Goal: Task Accomplishment & Management: Complete application form

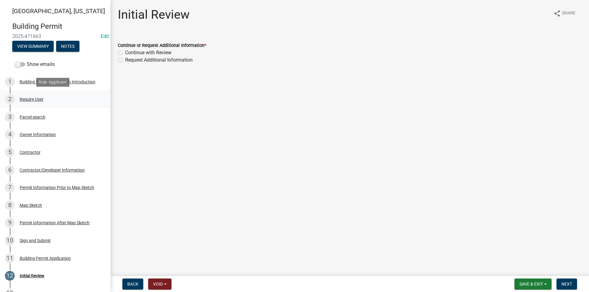
click at [39, 98] on div "Require User" at bounding box center [32, 99] width 24 height 4
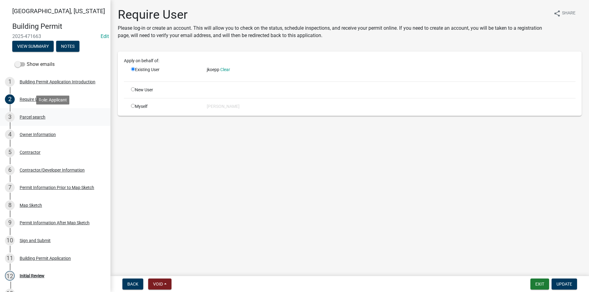
click at [39, 115] on div "Parcel search" at bounding box center [33, 117] width 26 height 4
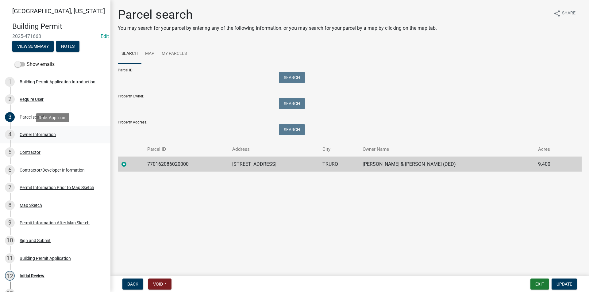
click at [39, 133] on div "Owner Information" at bounding box center [38, 135] width 36 height 4
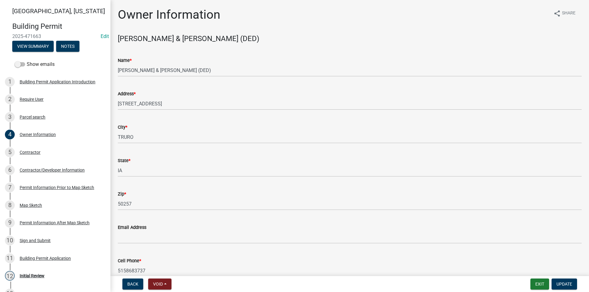
scroll to position [31, 0]
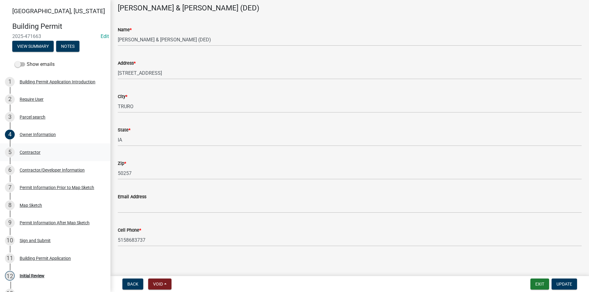
click at [38, 155] on div "Contractor" at bounding box center [30, 152] width 21 height 4
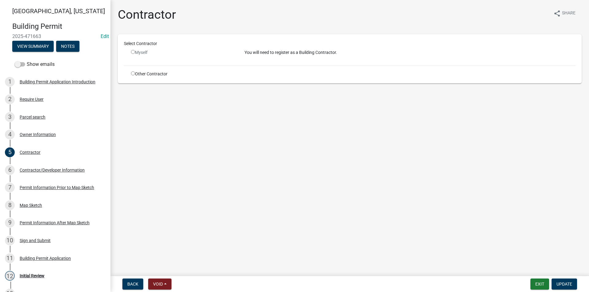
click at [134, 53] on input "radio" at bounding box center [133, 52] width 4 height 4
radio input "false"
click at [24, 153] on div "Contractor" at bounding box center [30, 152] width 21 height 4
click at [36, 133] on div "Owner Information" at bounding box center [38, 135] width 36 height 4
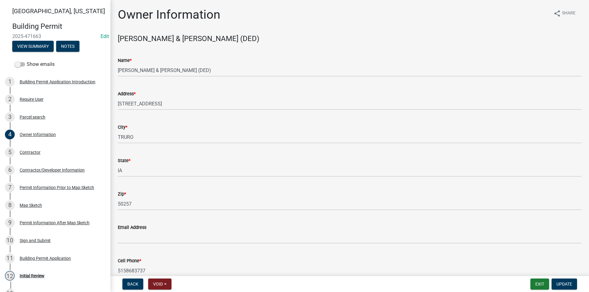
scroll to position [32, 0]
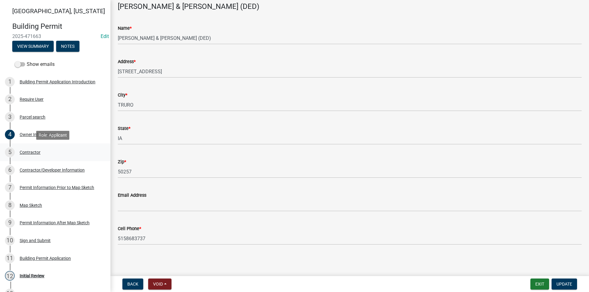
click at [40, 153] on div "5 Contractor" at bounding box center [53, 153] width 96 height 10
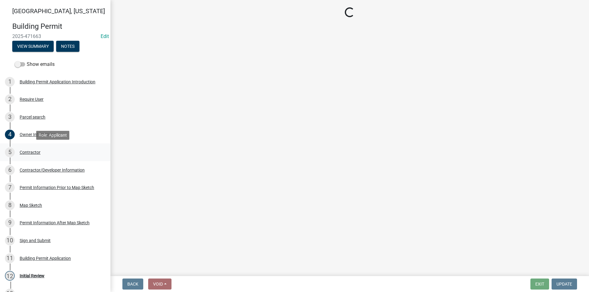
scroll to position [0, 0]
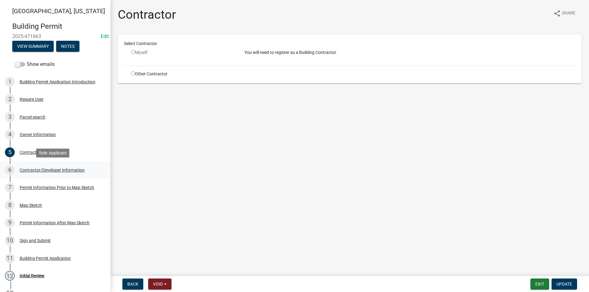
click at [45, 172] on div "Contractor/Developer Information" at bounding box center [52, 170] width 65 height 4
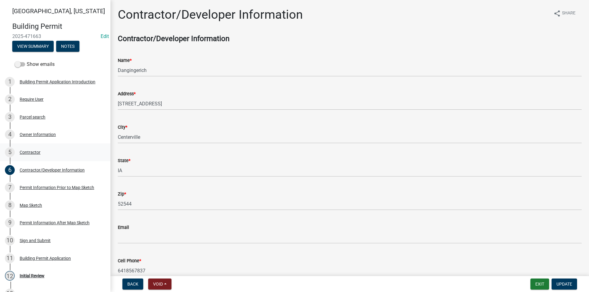
click at [43, 155] on div "5 Contractor" at bounding box center [53, 153] width 96 height 10
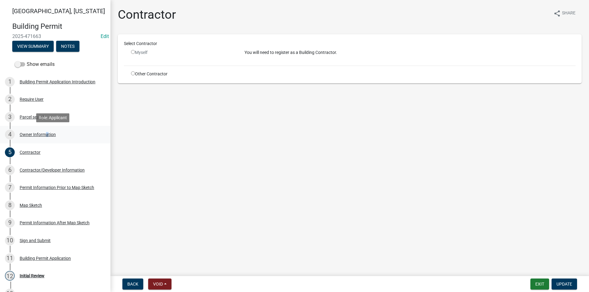
click at [44, 133] on div "Owner Information" at bounding box center [38, 135] width 36 height 4
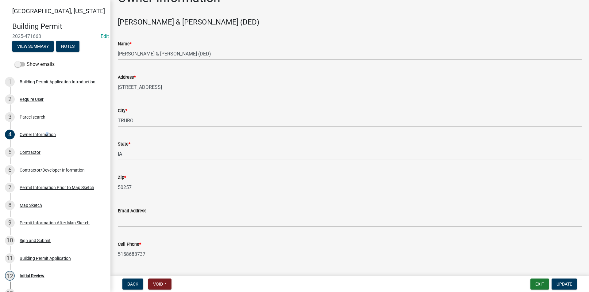
scroll to position [32, 0]
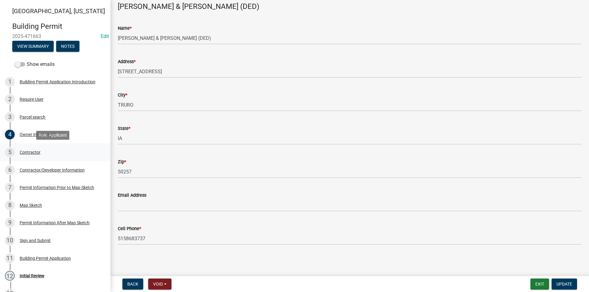
click at [26, 154] on div "Contractor" at bounding box center [30, 152] width 21 height 4
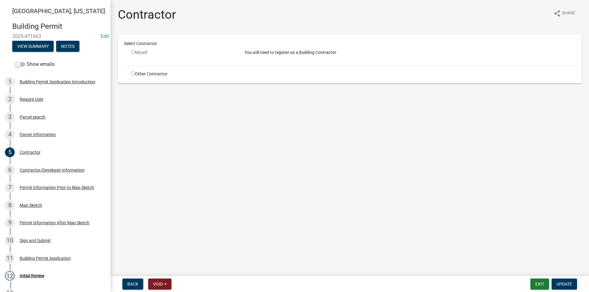
click at [134, 52] on input "radio" at bounding box center [133, 52] width 4 height 4
radio input "false"
click at [134, 72] on input "radio" at bounding box center [133, 73] width 4 height 4
radio input "true"
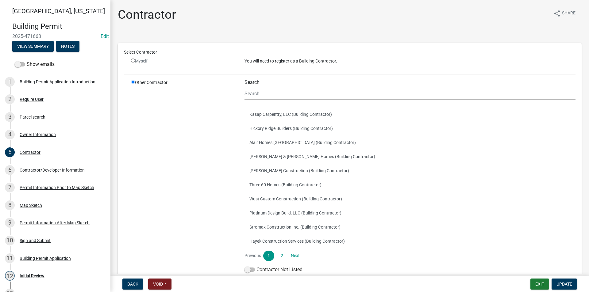
click at [134, 61] on input "radio" at bounding box center [133, 61] width 4 height 4
radio input "false"
radio input "true"
click at [133, 84] on input "radio" at bounding box center [133, 82] width 4 height 4
click at [133, 60] on input "radio" at bounding box center [133, 61] width 4 height 4
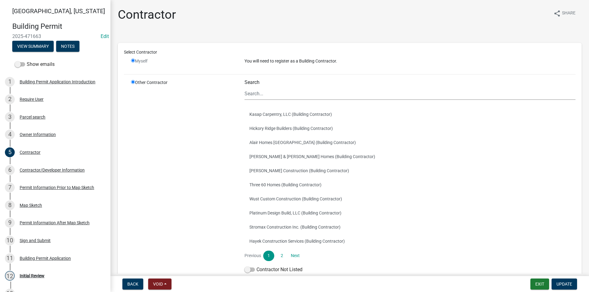
radio input "false"
radio input "true"
click at [134, 284] on span "Back" at bounding box center [132, 284] width 11 height 5
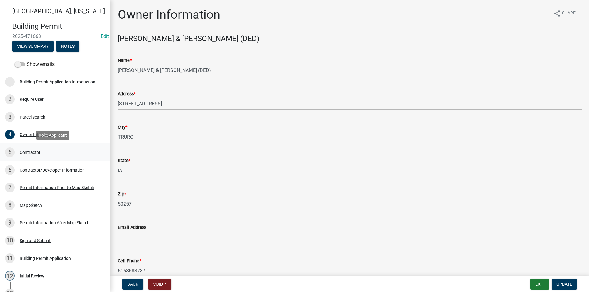
click at [33, 154] on div "Contractor" at bounding box center [30, 152] width 21 height 4
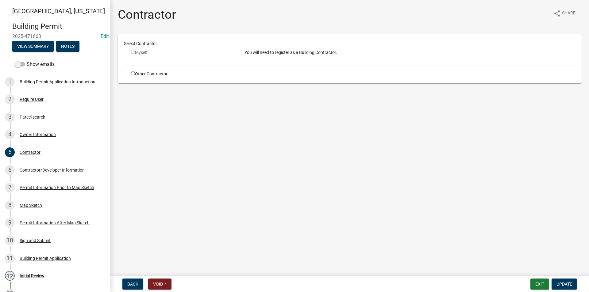
click at [133, 74] on input "radio" at bounding box center [133, 73] width 4 height 4
radio input "true"
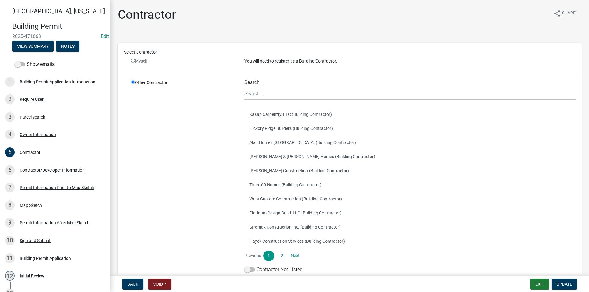
click at [134, 62] on input "radio" at bounding box center [133, 61] width 4 height 4
radio input "false"
radio input "true"
click at [247, 273] on label "Contractor Not Listed" at bounding box center [273, 269] width 58 height 7
click at [256, 266] on input "Contractor Not Listed" at bounding box center [256, 266] width 0 height 0
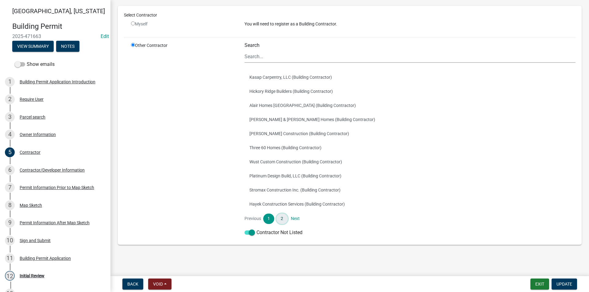
click at [280, 220] on link "2" at bounding box center [281, 219] width 11 height 10
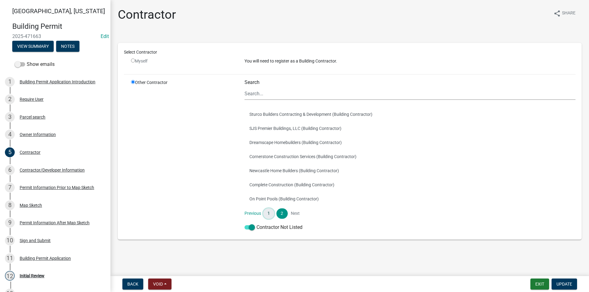
click at [268, 214] on link "1" at bounding box center [268, 214] width 11 height 10
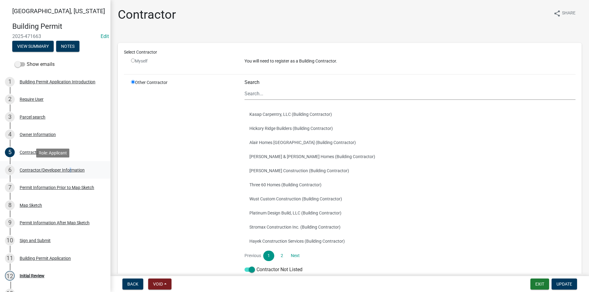
click at [68, 169] on div "Contractor/Developer Information" at bounding box center [52, 170] width 65 height 4
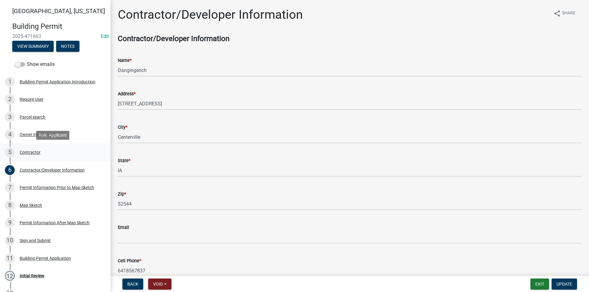
click at [28, 155] on div "Contractor" at bounding box center [30, 152] width 21 height 4
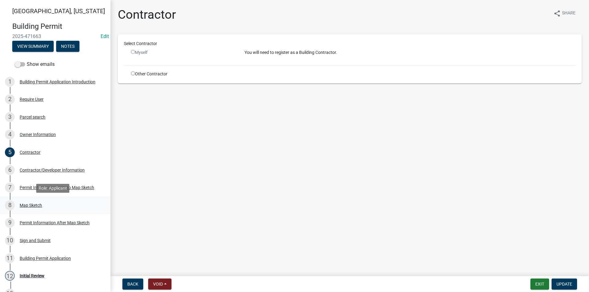
click at [34, 210] on div "8 Map Sketch" at bounding box center [53, 206] width 96 height 10
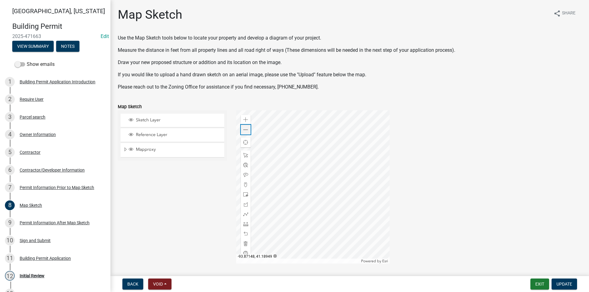
click at [243, 130] on span at bounding box center [245, 130] width 5 height 5
click at [60, 221] on div "Permit Information After Map Sketch" at bounding box center [55, 223] width 70 height 4
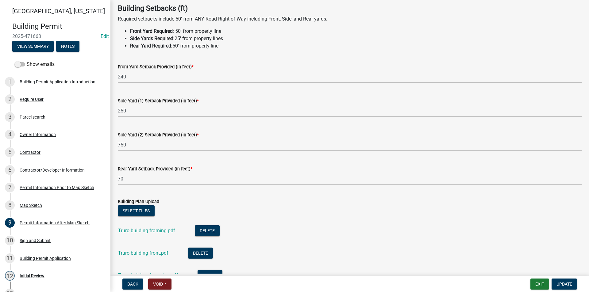
scroll to position [31, 0]
click at [154, 232] on link "Truro building framing.pdf" at bounding box center [146, 231] width 57 height 6
click at [156, 252] on link "Truro building front.pdf" at bounding box center [143, 253] width 50 height 6
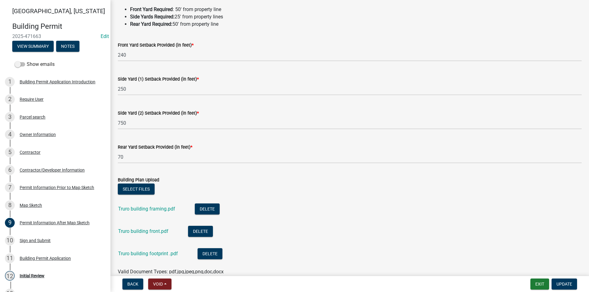
scroll to position [92, 0]
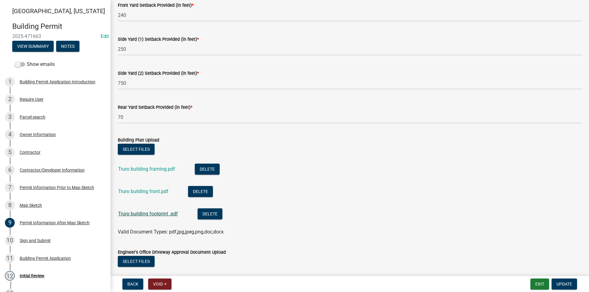
click at [153, 215] on link "Truro building footprint .pdf" at bounding box center [148, 214] width 60 height 6
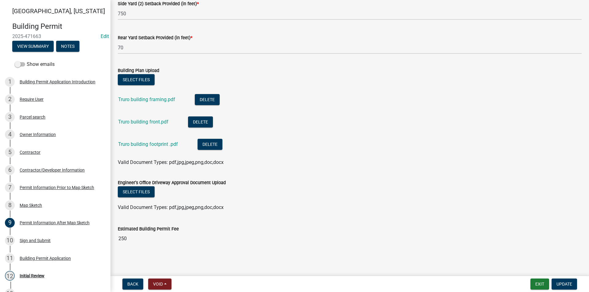
scroll to position [162, 0]
click at [41, 205] on div "Map Sketch" at bounding box center [31, 205] width 22 height 4
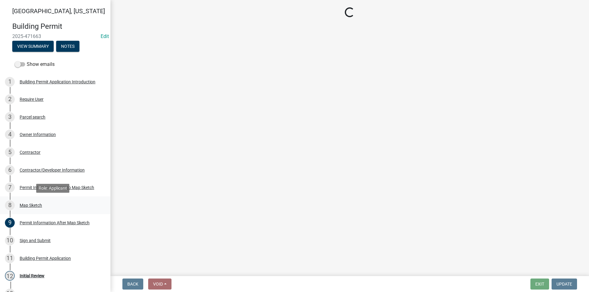
scroll to position [0, 0]
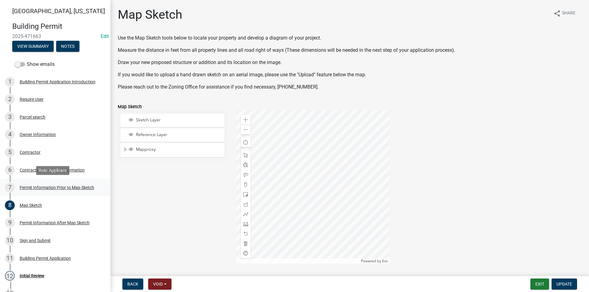
click at [32, 183] on div "7 Permit Information Prior to Map Sketch" at bounding box center [53, 188] width 96 height 10
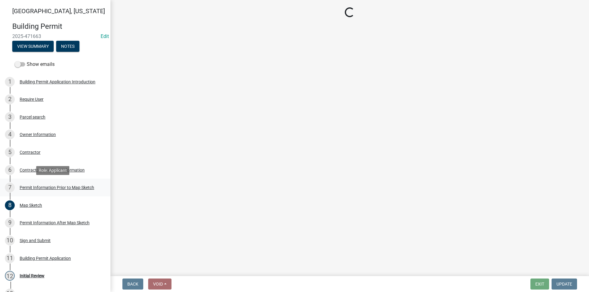
select select "6b2626da-78ea-4ec6-8513-ccc18f4ad425"
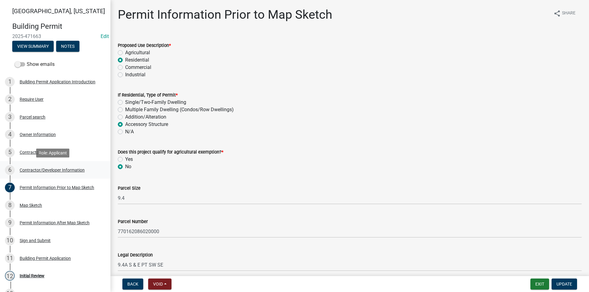
click at [34, 171] on div "Contractor/Developer Information" at bounding box center [52, 170] width 65 height 4
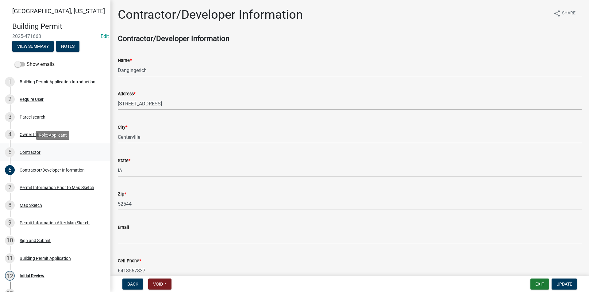
click at [35, 156] on div "5 Contractor" at bounding box center [53, 153] width 96 height 10
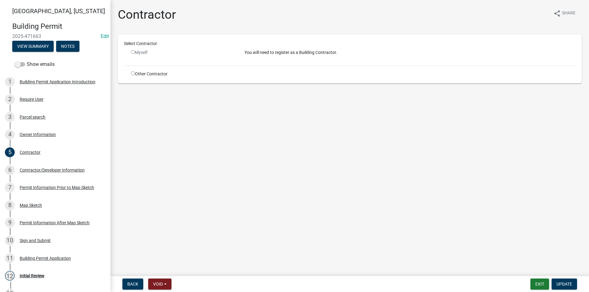
click at [133, 52] on input "radio" at bounding box center [133, 52] width 4 height 4
radio input "false"
click at [33, 135] on div "Owner Information" at bounding box center [38, 135] width 36 height 4
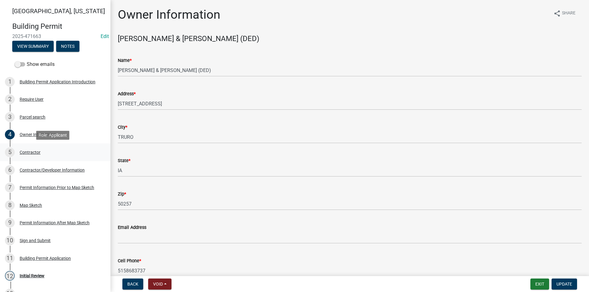
click at [36, 152] on div "Contractor" at bounding box center [30, 152] width 21 height 4
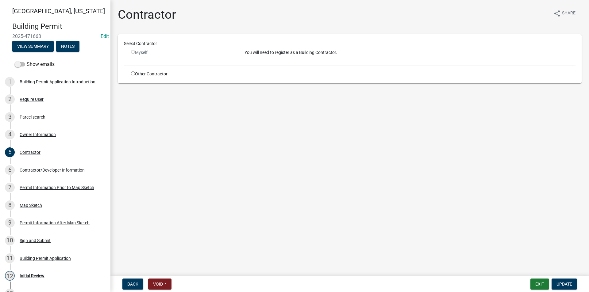
click at [133, 76] on div "Other Contractor" at bounding box center [183, 74] width 114 height 6
click at [131, 72] on input "radio" at bounding box center [133, 73] width 4 height 4
radio input "true"
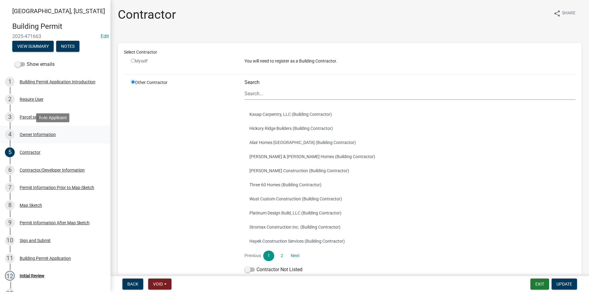
click at [39, 138] on div "4 Owner Information" at bounding box center [53, 135] width 96 height 10
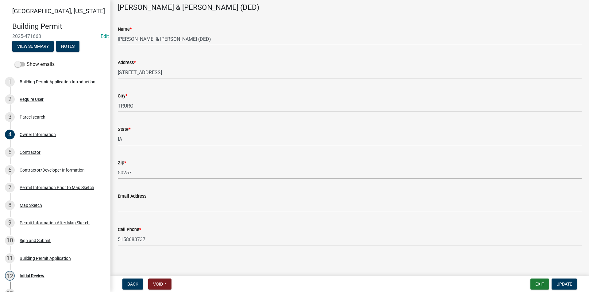
scroll to position [32, 0]
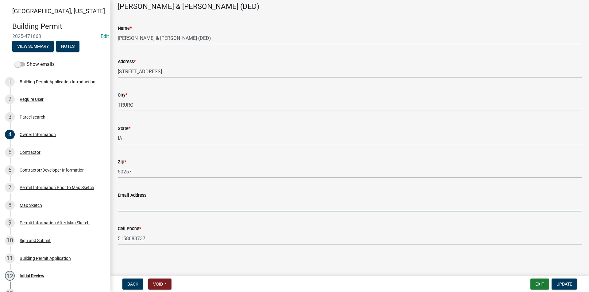
click at [144, 207] on input "Email Address" at bounding box center [350, 205] width 464 height 13
type input "[EMAIL_ADDRESS][DOMAIN_NAME]"
click at [571, 285] on span "Update" at bounding box center [564, 284] width 16 height 5
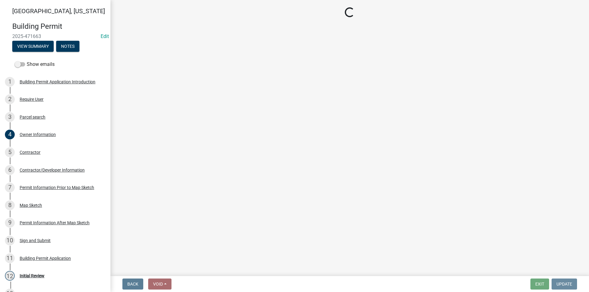
scroll to position [0, 0]
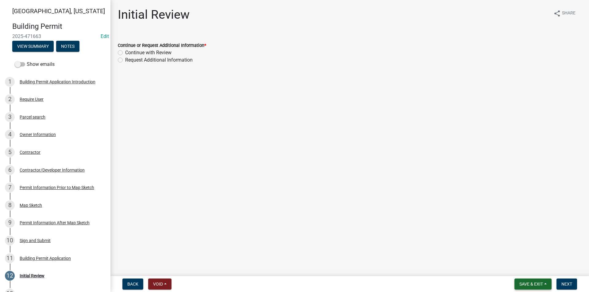
click at [535, 285] on span "Save & Exit" at bounding box center [531, 284] width 24 height 5
click at [523, 258] on button "Save" at bounding box center [526, 253] width 49 height 15
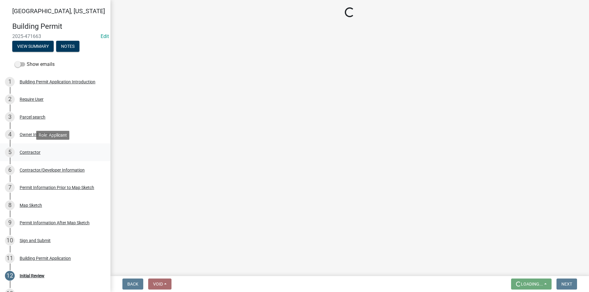
click at [32, 155] on div "Contractor" at bounding box center [30, 152] width 21 height 4
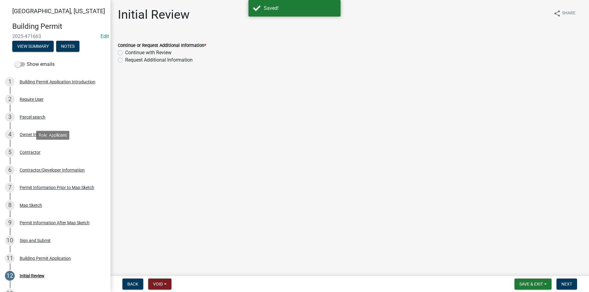
click at [32, 155] on div "Contractor" at bounding box center [30, 152] width 21 height 4
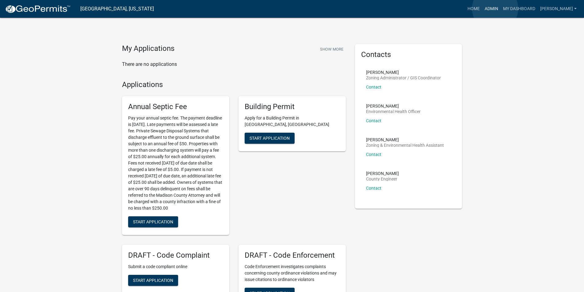
click at [495, 9] on link "Admin" at bounding box center [492, 9] width 18 height 12
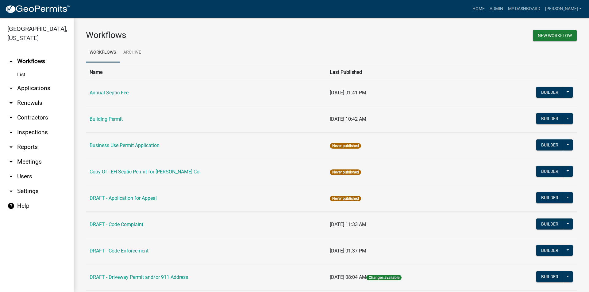
click at [40, 81] on link "arrow_drop_down Applications" at bounding box center [37, 88] width 74 height 15
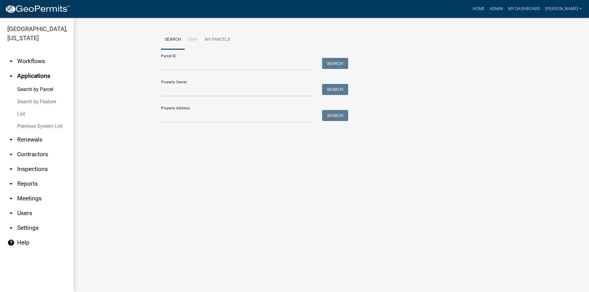
click at [37, 55] on link "arrow_drop_down Workflows" at bounding box center [37, 61] width 74 height 15
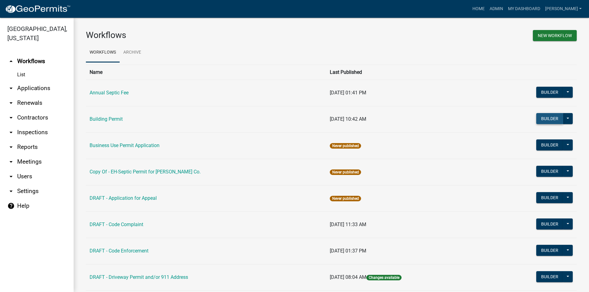
click at [540, 120] on button "Builder" at bounding box center [549, 118] width 27 height 11
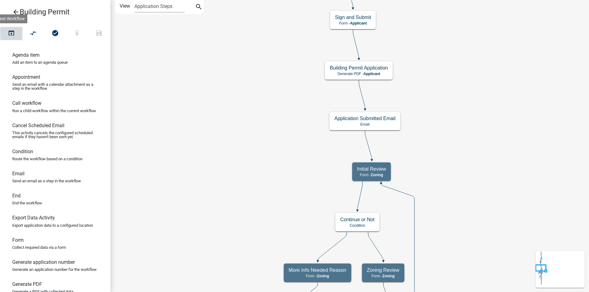
click at [15, 33] on icon "open_in_browser" at bounding box center [11, 33] width 7 height 9
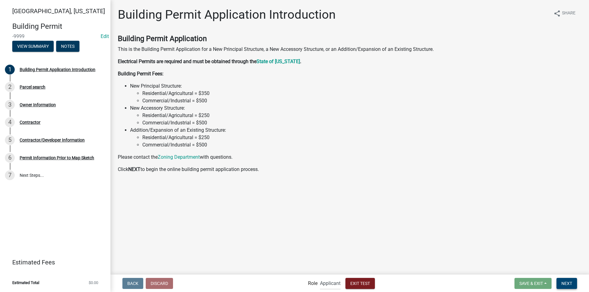
click at [568, 283] on span "Next" at bounding box center [566, 283] width 11 height 5
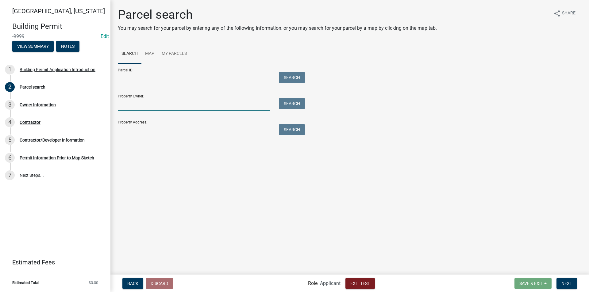
click at [126, 104] on input "Property Owner:" at bounding box center [194, 104] width 152 height 13
type input "2"
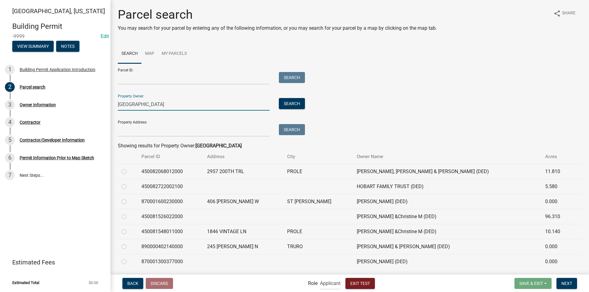
scroll to position [19, 0]
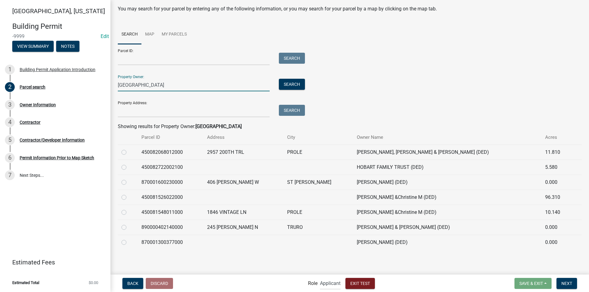
type input "Hobart"
click at [129, 149] on label at bounding box center [129, 149] width 0 height 0
click at [129, 153] on input "radio" at bounding box center [131, 151] width 4 height 4
radio input "true"
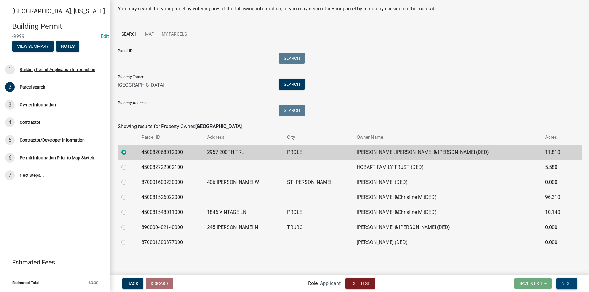
click at [568, 283] on span "Next" at bounding box center [566, 283] width 11 height 5
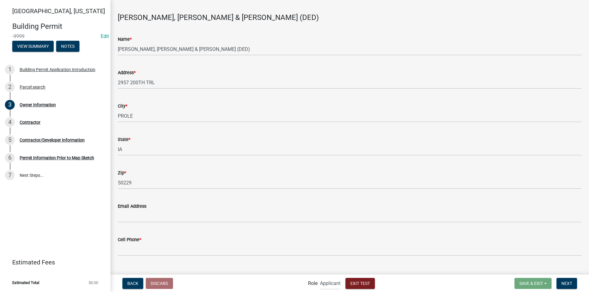
scroll to position [31, 0]
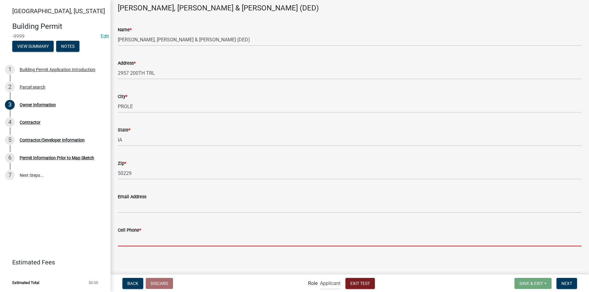
click at [136, 238] on input "Cell Phone *" at bounding box center [350, 240] width 464 height 13
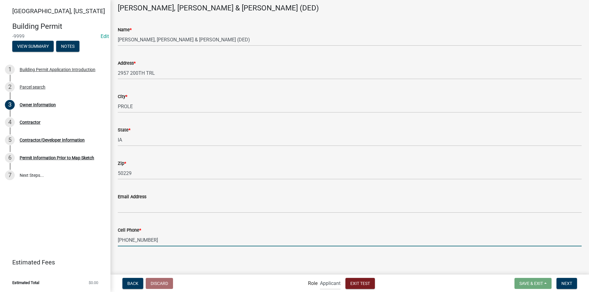
type input "515-720-8592"
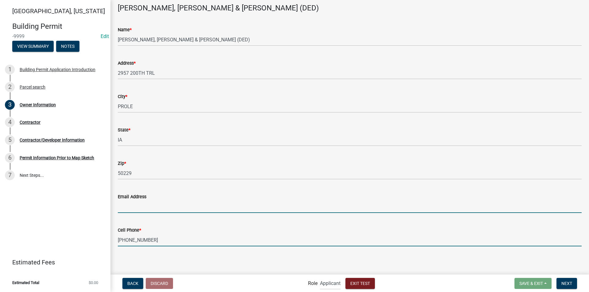
click at [140, 206] on input "Email Address" at bounding box center [350, 207] width 464 height 13
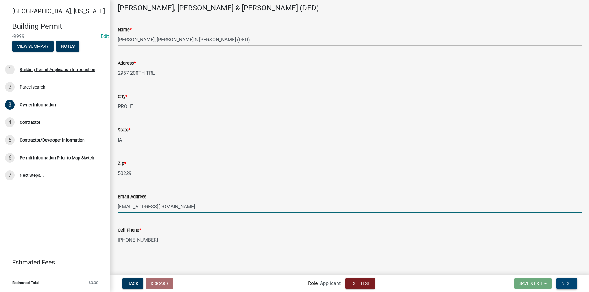
type input "rehobart@gmail.com"
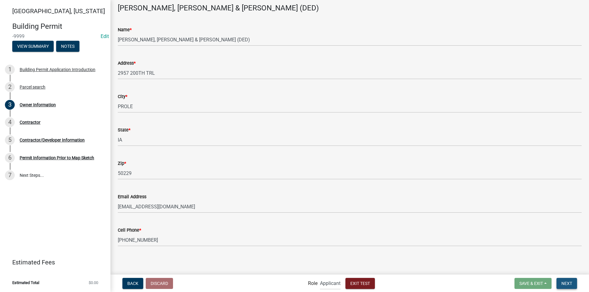
click at [567, 282] on span "Next" at bounding box center [566, 283] width 11 height 5
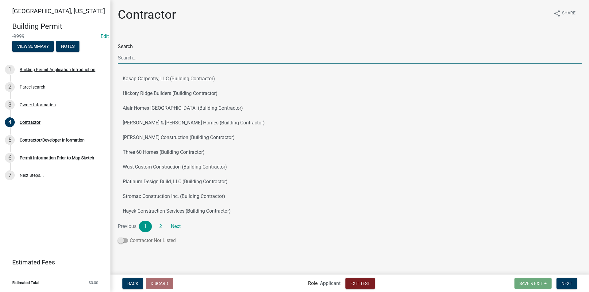
click at [125, 241] on span at bounding box center [123, 241] width 10 height 4
click at [130, 237] on input "Contractor Not Listed" at bounding box center [130, 237] width 0 height 0
click at [125, 241] on span at bounding box center [123, 241] width 10 height 4
click at [130, 237] on input "Contractor Not Listed" at bounding box center [130, 237] width 0 height 0
click at [143, 62] on input "Search" at bounding box center [350, 58] width 464 height 13
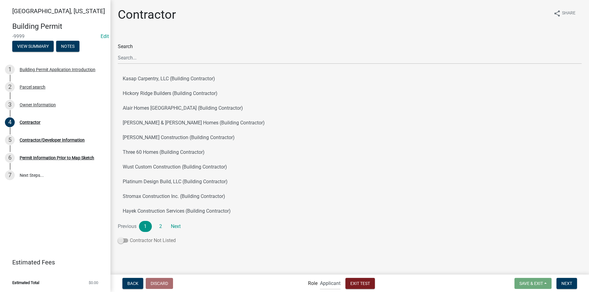
click at [121, 241] on span at bounding box center [123, 241] width 10 height 4
click at [130, 237] on input "Contractor Not Listed" at bounding box center [130, 237] width 0 height 0
click at [568, 283] on span "Next" at bounding box center [566, 283] width 11 height 5
click at [566, 281] on button "Next" at bounding box center [566, 283] width 21 height 11
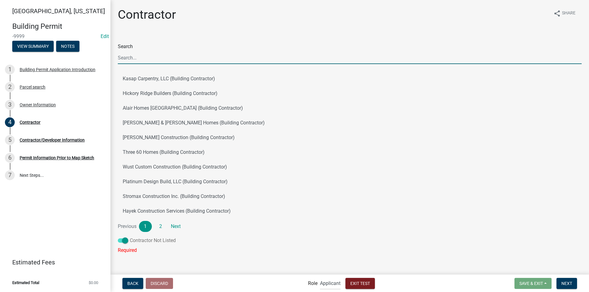
click at [124, 242] on span at bounding box center [123, 241] width 10 height 4
click at [130, 237] on input "Contractor Not Listed" at bounding box center [130, 237] width 0 height 0
click at [124, 242] on span at bounding box center [123, 241] width 10 height 4
click at [130, 237] on input "Contractor Not Listed" at bounding box center [130, 237] width 0 height 0
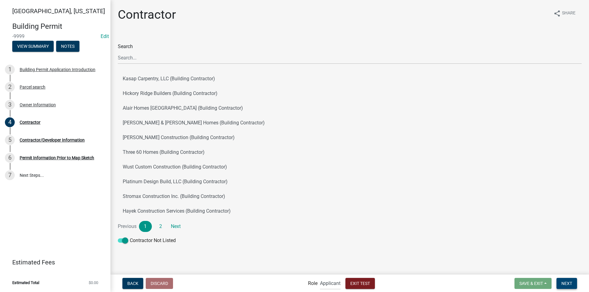
click at [573, 284] on button "Next" at bounding box center [566, 283] width 21 height 11
click at [161, 228] on link "2" at bounding box center [160, 226] width 13 height 11
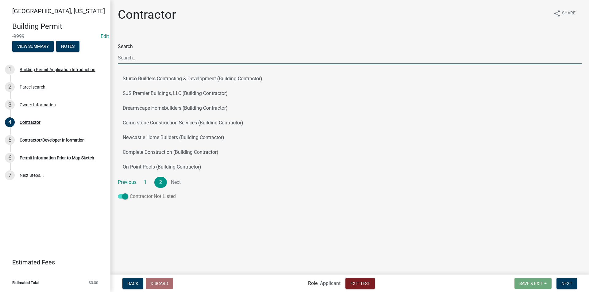
click at [125, 198] on span at bounding box center [123, 196] width 10 height 4
click at [130, 193] on input "Contractor Not Listed" at bounding box center [130, 193] width 0 height 0
click at [125, 198] on span at bounding box center [123, 196] width 10 height 4
click at [130, 193] on input "Contractor Not Listed" at bounding box center [130, 193] width 0 height 0
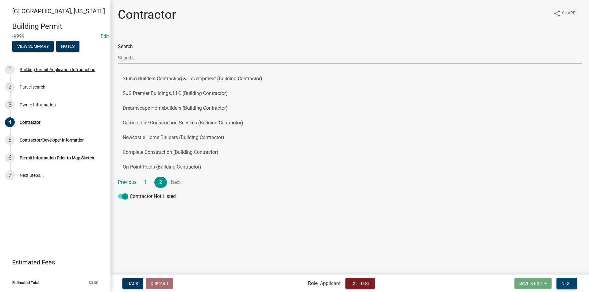
click at [572, 282] on span "Next" at bounding box center [566, 283] width 11 height 5
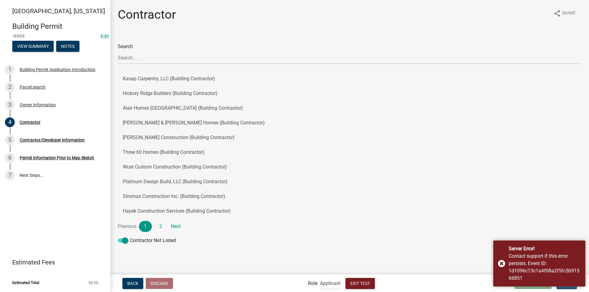
click at [389, 249] on wm-data-entity-input "Search Kasap Carpentry, LLC (Building Contractor) Hickory Ridge Builders (Build…" at bounding box center [350, 142] width 464 height 217
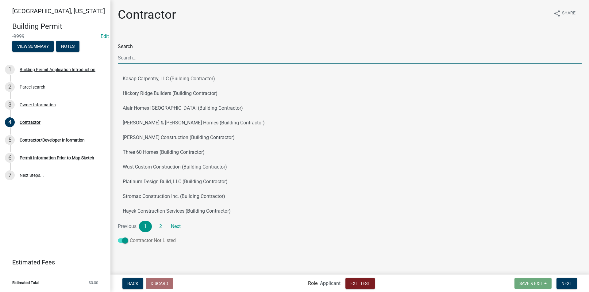
click at [129, 242] on label "Contractor Not Listed" at bounding box center [147, 240] width 58 height 7
click at [130, 237] on input "Contractor Not Listed" at bounding box center [130, 237] width 0 height 0
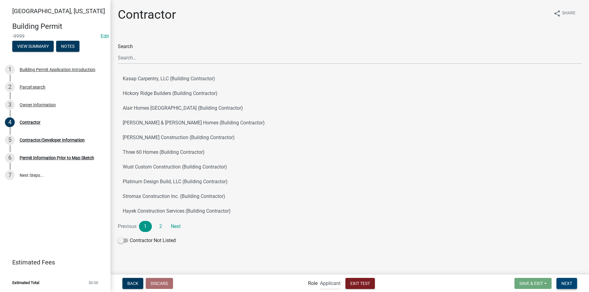
click at [564, 284] on span "Next" at bounding box center [566, 283] width 11 height 5
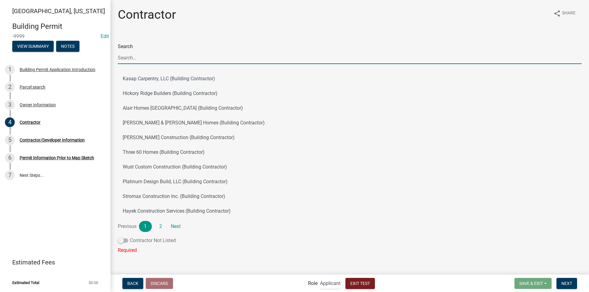
click at [126, 244] on label "Contractor Not Listed" at bounding box center [147, 240] width 58 height 7
click at [130, 237] on input "Contractor Not Listed" at bounding box center [130, 237] width 0 height 0
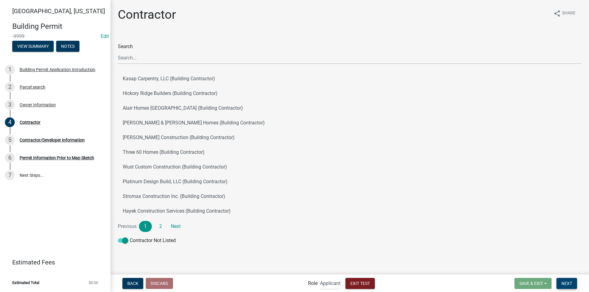
click at [573, 283] on button "Next" at bounding box center [566, 283] width 21 height 11
click at [319, 214] on button "Hayek Construction Services (Building Contractor)" at bounding box center [350, 211] width 464 height 15
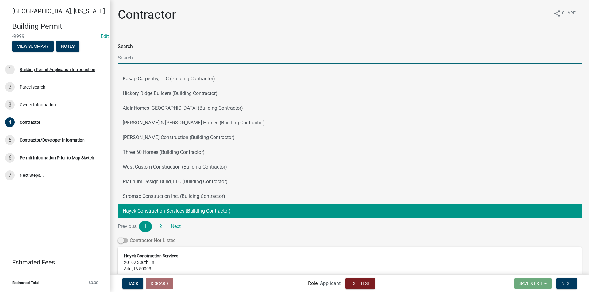
click at [124, 243] on span at bounding box center [123, 241] width 10 height 4
click at [130, 237] on input "Contractor Not Listed" at bounding box center [130, 237] width 0 height 0
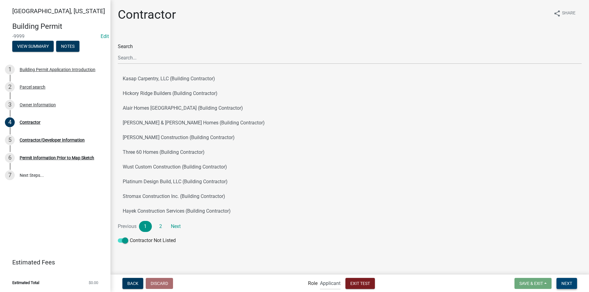
click at [572, 286] on span "Next" at bounding box center [566, 283] width 11 height 5
click at [570, 283] on span "Next" at bounding box center [566, 283] width 11 height 5
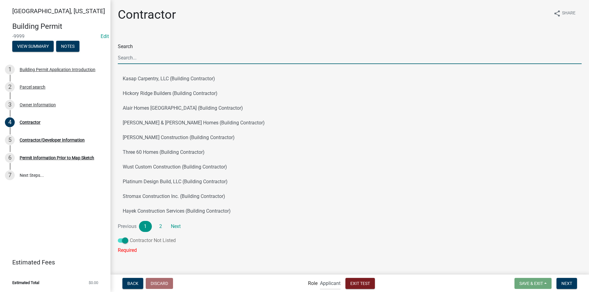
click at [124, 240] on span at bounding box center [123, 241] width 10 height 4
click at [130, 237] on input "Contractor Not Listed" at bounding box center [130, 237] width 0 height 0
click at [124, 240] on span at bounding box center [123, 241] width 10 height 4
click at [130, 237] on input "Contractor Not Listed" at bounding box center [130, 237] width 0 height 0
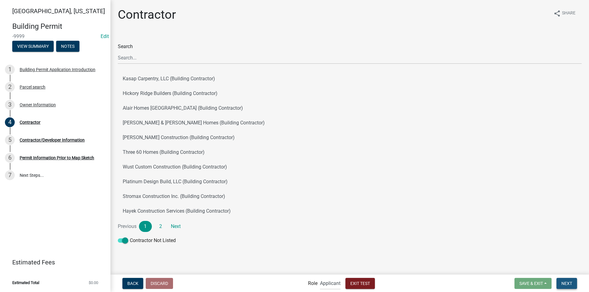
click at [572, 286] on button "Next" at bounding box center [566, 283] width 21 height 11
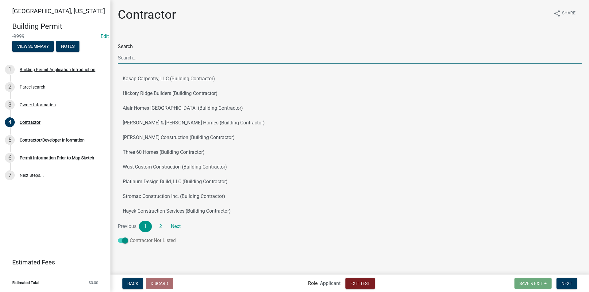
click at [122, 240] on span at bounding box center [123, 241] width 10 height 4
click at [130, 237] on input "Contractor Not Listed" at bounding box center [130, 237] width 0 height 0
click at [122, 240] on span at bounding box center [123, 241] width 10 height 4
click at [130, 237] on input "Contractor Not Listed" at bounding box center [130, 237] width 0 height 0
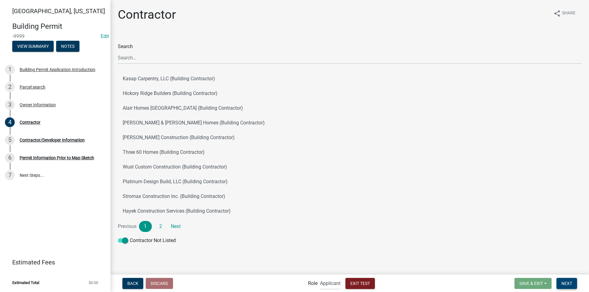
click at [566, 284] on span "Next" at bounding box center [566, 283] width 11 height 5
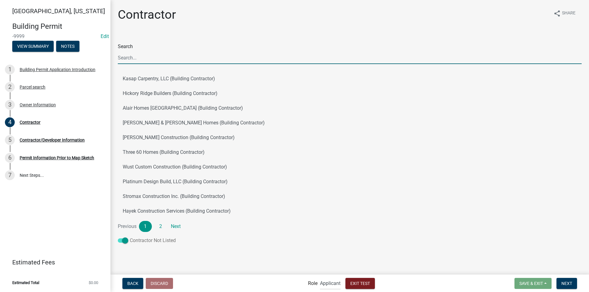
click at [126, 240] on span at bounding box center [123, 241] width 10 height 4
click at [130, 237] on input "Contractor Not Listed" at bounding box center [130, 237] width 0 height 0
click at [125, 240] on span at bounding box center [123, 241] width 10 height 4
click at [130, 237] on input "Contractor Not Listed" at bounding box center [130, 237] width 0 height 0
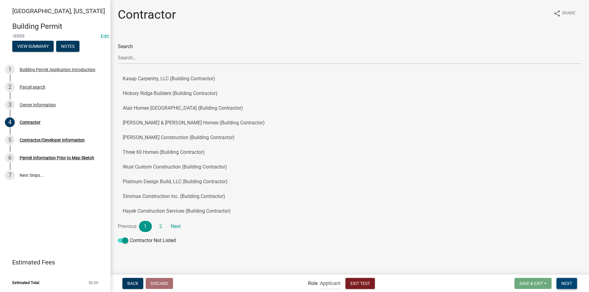
click at [572, 282] on span "Next" at bounding box center [566, 283] width 11 height 5
click at [142, 179] on button "Platinum Design Build, LLC (Building Contractor)" at bounding box center [350, 182] width 464 height 15
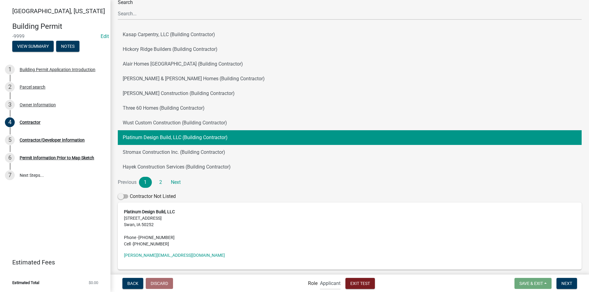
scroll to position [61, 0]
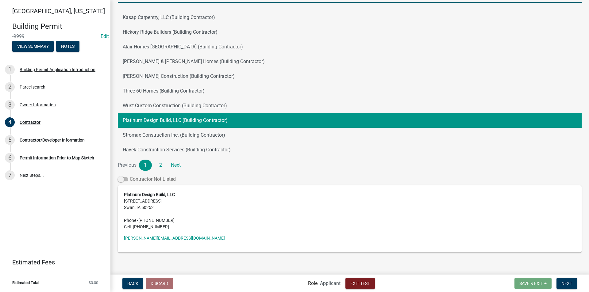
click at [125, 179] on span at bounding box center [123, 179] width 10 height 4
click at [130, 176] on input "Contractor Not Listed" at bounding box center [130, 176] width 0 height 0
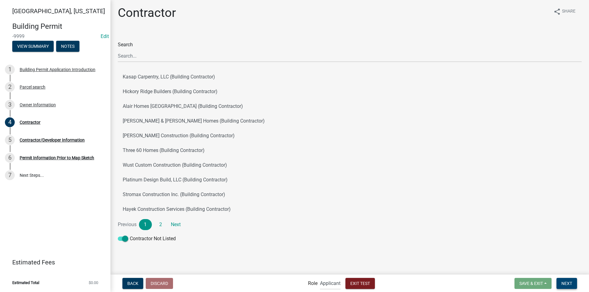
click at [565, 282] on span "Next" at bounding box center [566, 283] width 11 height 5
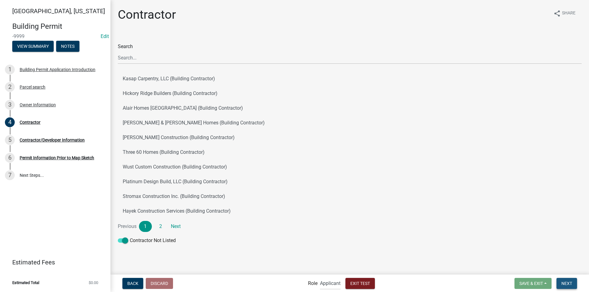
click at [568, 282] on span "Next" at bounding box center [566, 283] width 11 height 5
click at [118, 246] on div "Contractor Not Listed" at bounding box center [350, 242] width 464 height 10
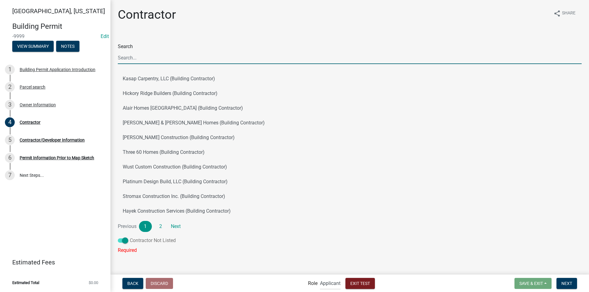
click at [121, 242] on span at bounding box center [123, 241] width 10 height 4
click at [130, 237] on input "Contractor Not Listed" at bounding box center [130, 237] width 0 height 0
click at [121, 242] on span at bounding box center [123, 241] width 10 height 4
click at [130, 237] on input "Contractor Not Listed" at bounding box center [130, 237] width 0 height 0
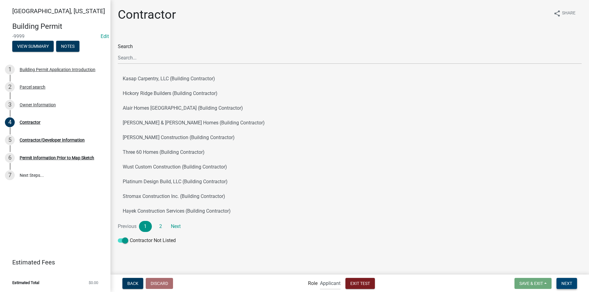
click at [563, 284] on span "Next" at bounding box center [566, 283] width 11 height 5
click at [571, 284] on span "Next" at bounding box center [566, 283] width 11 height 5
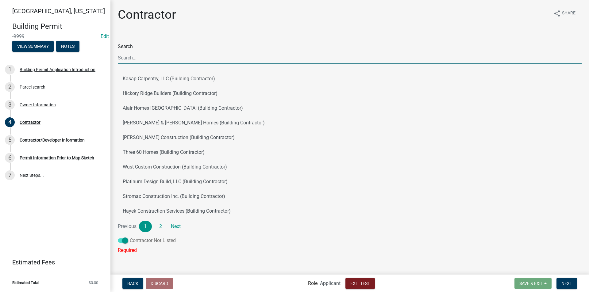
click at [118, 240] on span at bounding box center [123, 241] width 10 height 4
click at [130, 237] on input "Contractor Not Listed" at bounding box center [130, 237] width 0 height 0
click at [121, 241] on span at bounding box center [123, 241] width 10 height 4
click at [130, 237] on input "Contractor Not Listed" at bounding box center [130, 237] width 0 height 0
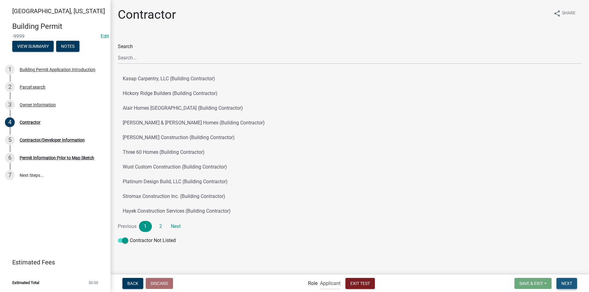
click at [567, 282] on span "Next" at bounding box center [566, 283] width 11 height 5
